Goal: Task Accomplishment & Management: Manage account settings

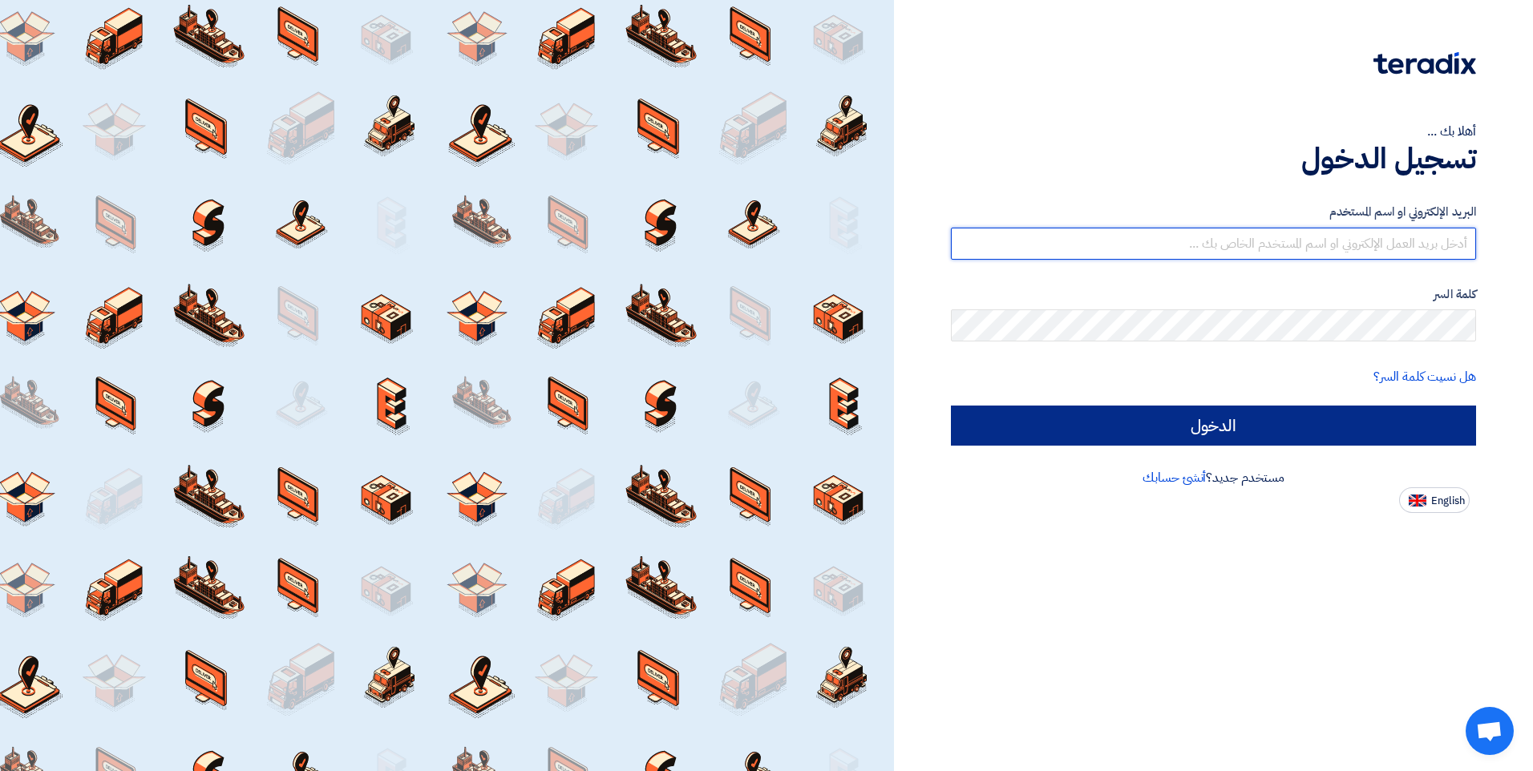
type input "[EMAIL_ADDRESS][DOMAIN_NAME]"
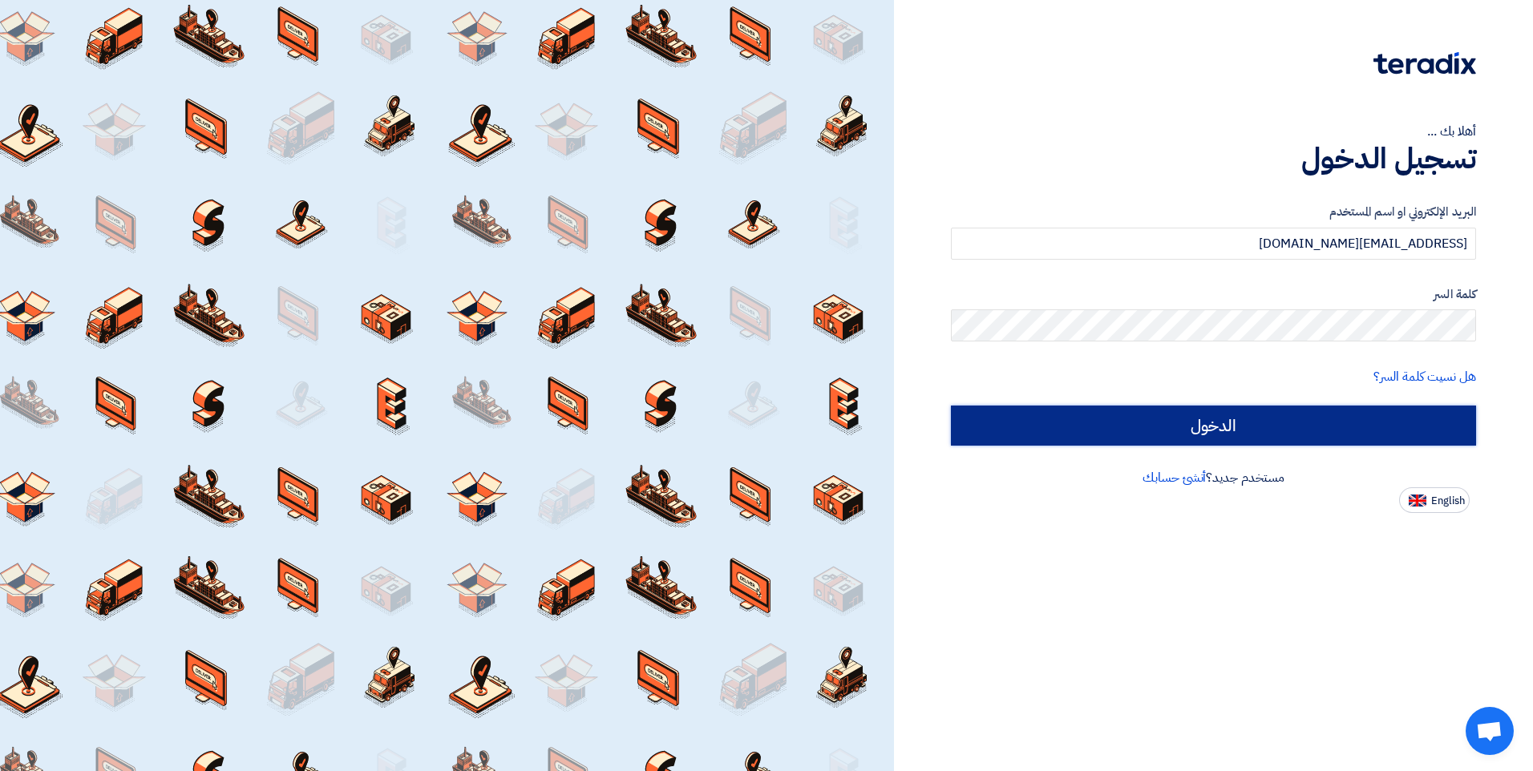
click at [1194, 423] on input "الدخول" at bounding box center [1213, 426] width 525 height 40
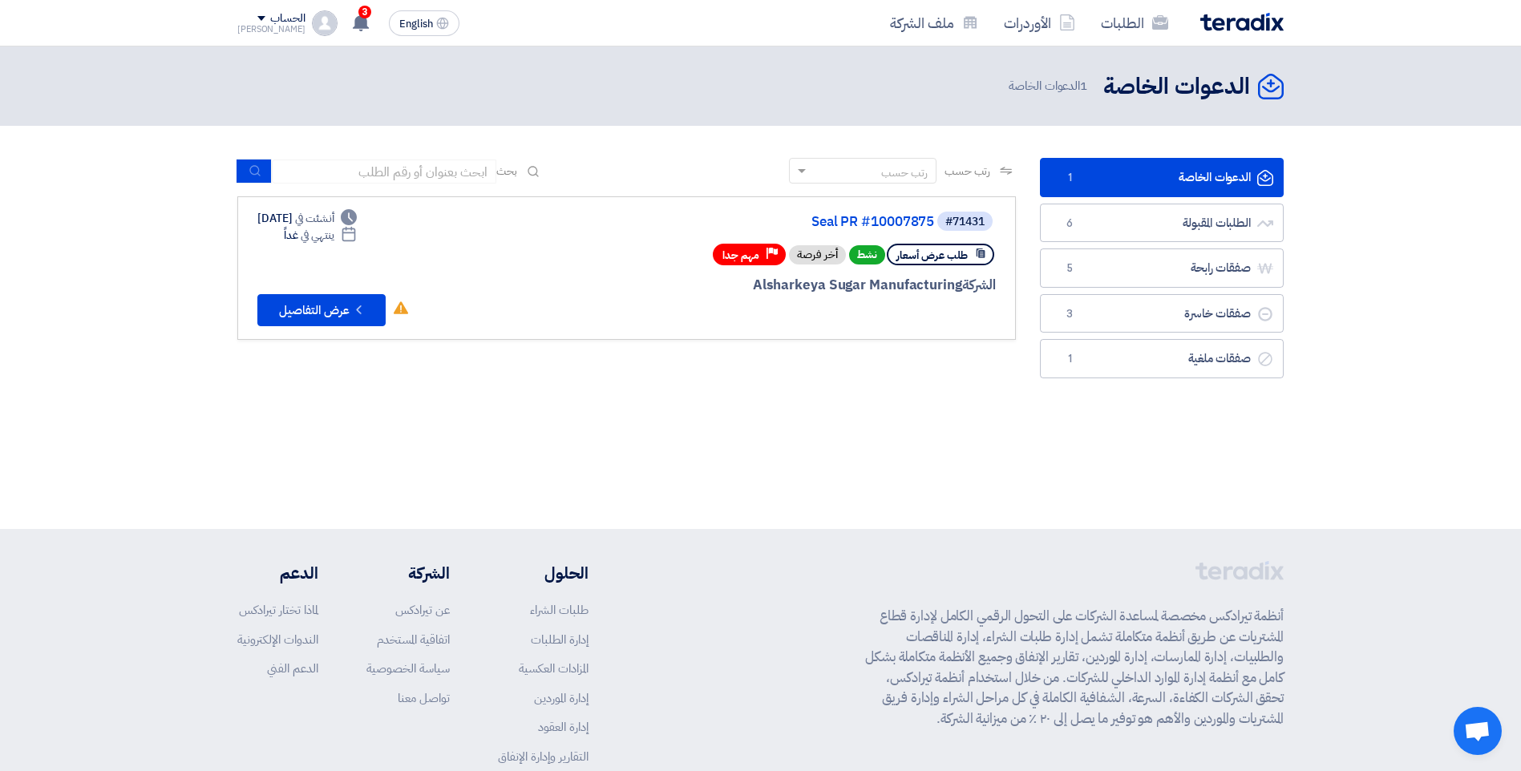
click at [948, 260] on span "طلب عرض أسعار" at bounding box center [931, 255] width 71 height 15
click at [816, 257] on div "أخر فرصة" at bounding box center [817, 254] width 57 height 19
click at [743, 255] on span "مهم جدا" at bounding box center [740, 255] width 37 height 15
click at [912, 223] on link "Seal PR #10007875" at bounding box center [773, 222] width 321 height 14
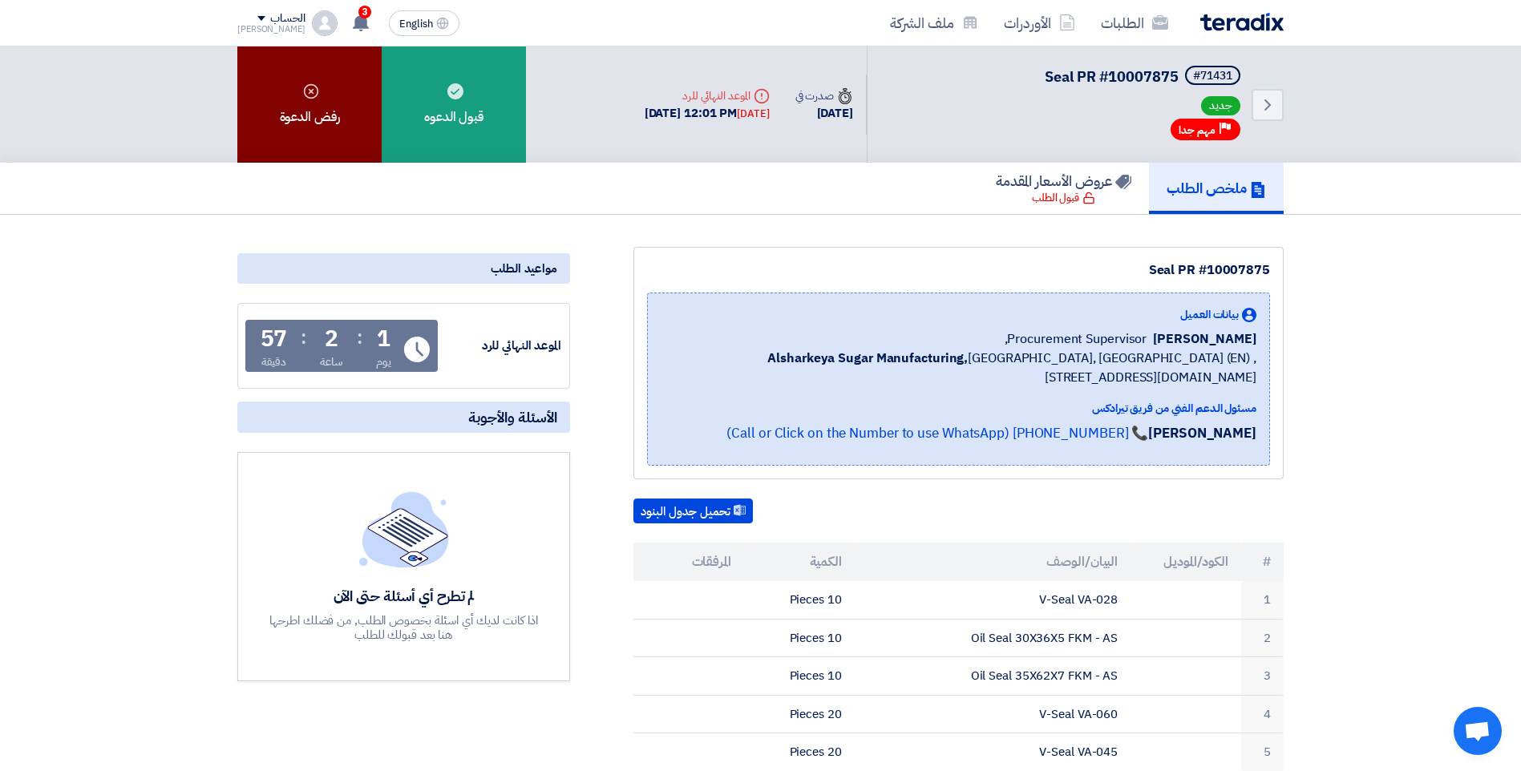
click at [307, 125] on div "رفض الدعوة" at bounding box center [309, 104] width 144 height 116
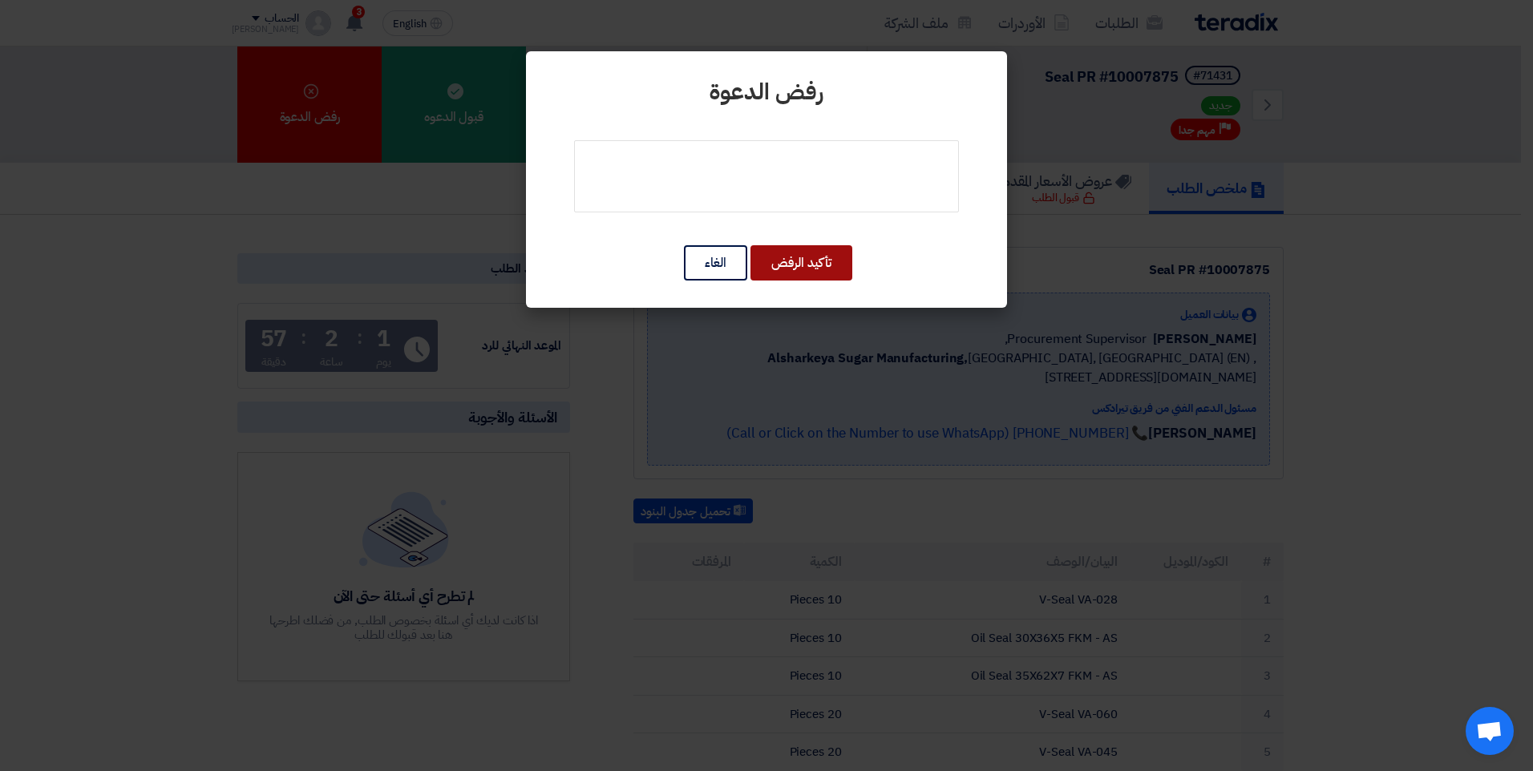
click at [826, 265] on button "تأكيد الرفض" at bounding box center [801, 262] width 102 height 35
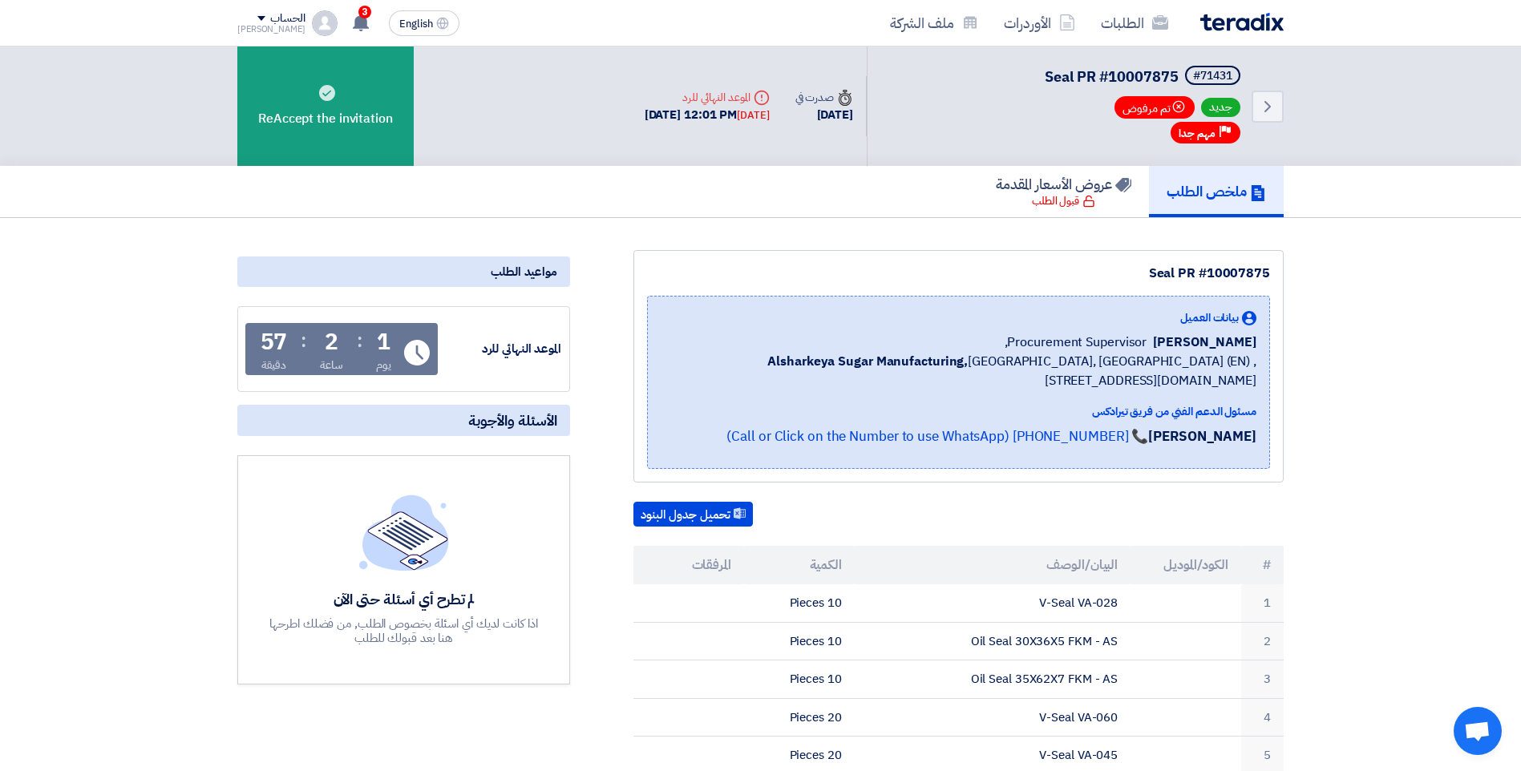
click at [753, 206] on div "ملخص الطلب عروض الأسعار المقدمة قبول الطلب" at bounding box center [760, 191] width 1046 height 51
